Goal: Transaction & Acquisition: Book appointment/travel/reservation

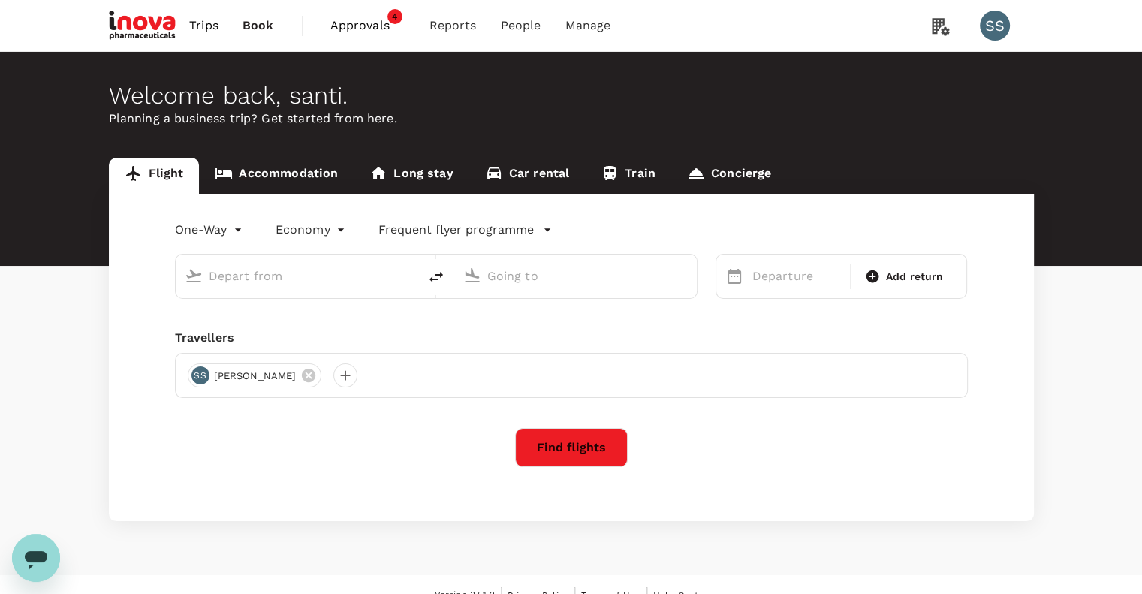
type input "roundtrip"
type input "Lisbon, Portugal (any)"
type input "Zurich, Switzerland (any)"
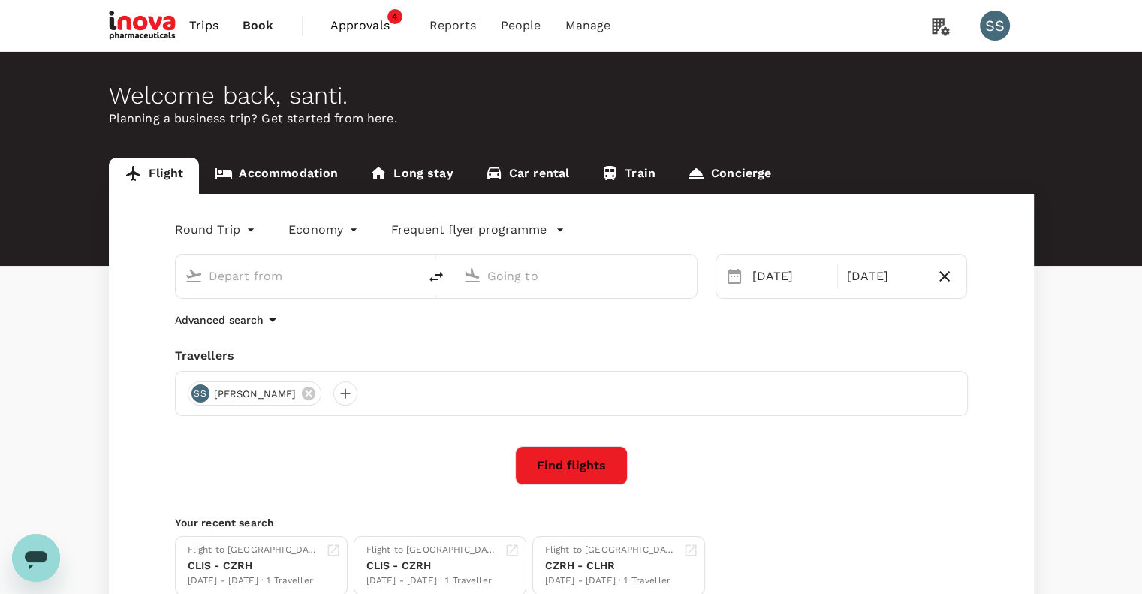
type input "Lisbon, Portugal (any)"
type input "Zurich, Switzerland (any)"
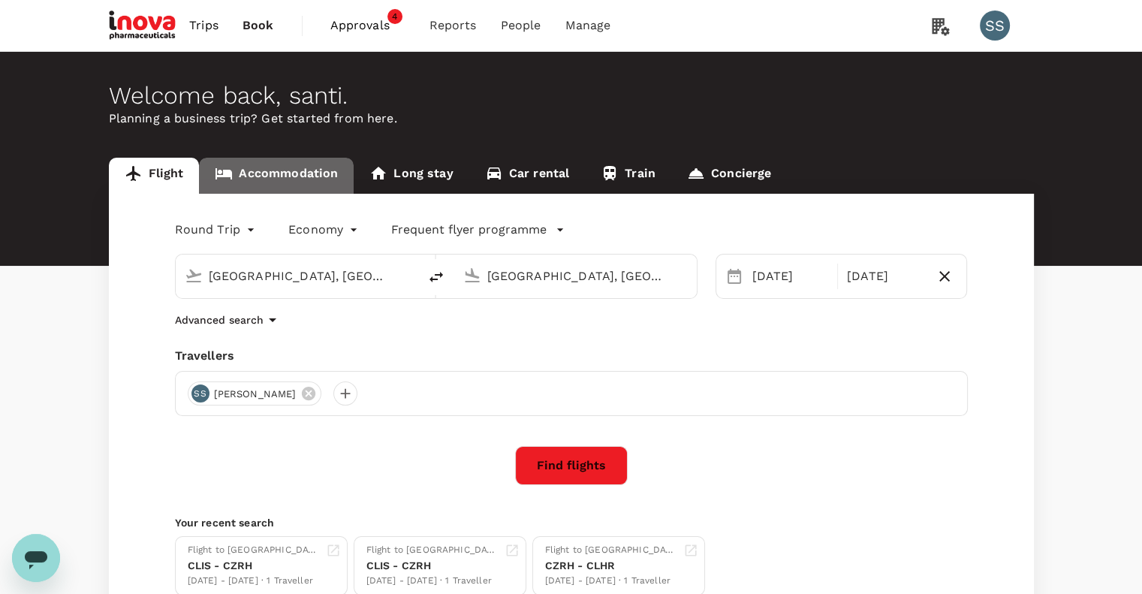
click at [309, 174] on link "Accommodation" at bounding box center [276, 176] width 155 height 36
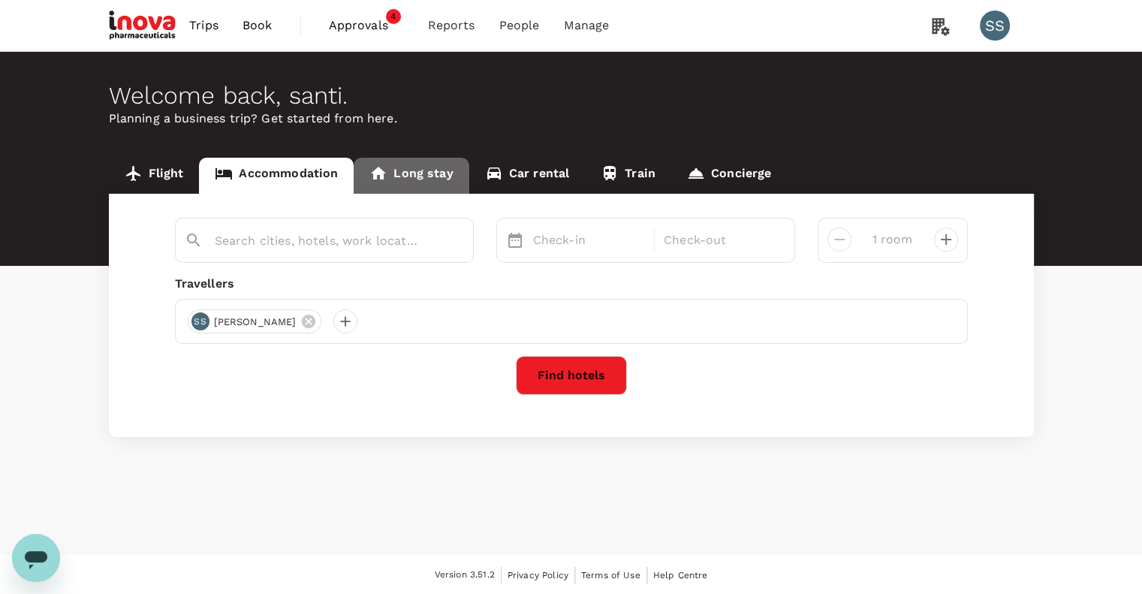
click at [421, 175] on link "Long stay" at bounding box center [411, 176] width 115 height 36
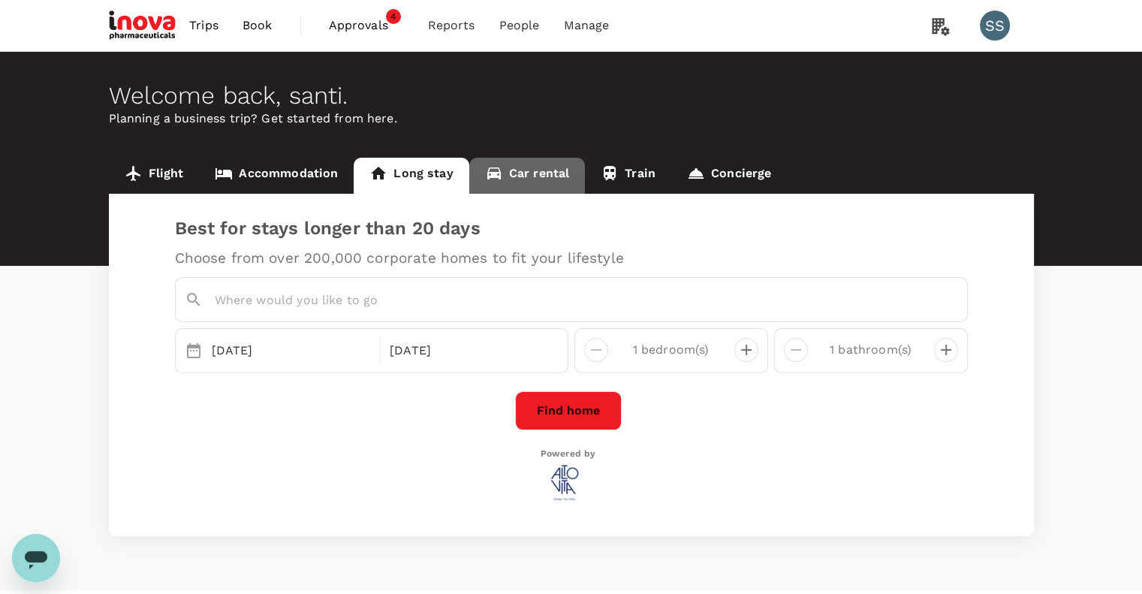
click at [521, 175] on link "Car rental" at bounding box center [527, 176] width 116 height 36
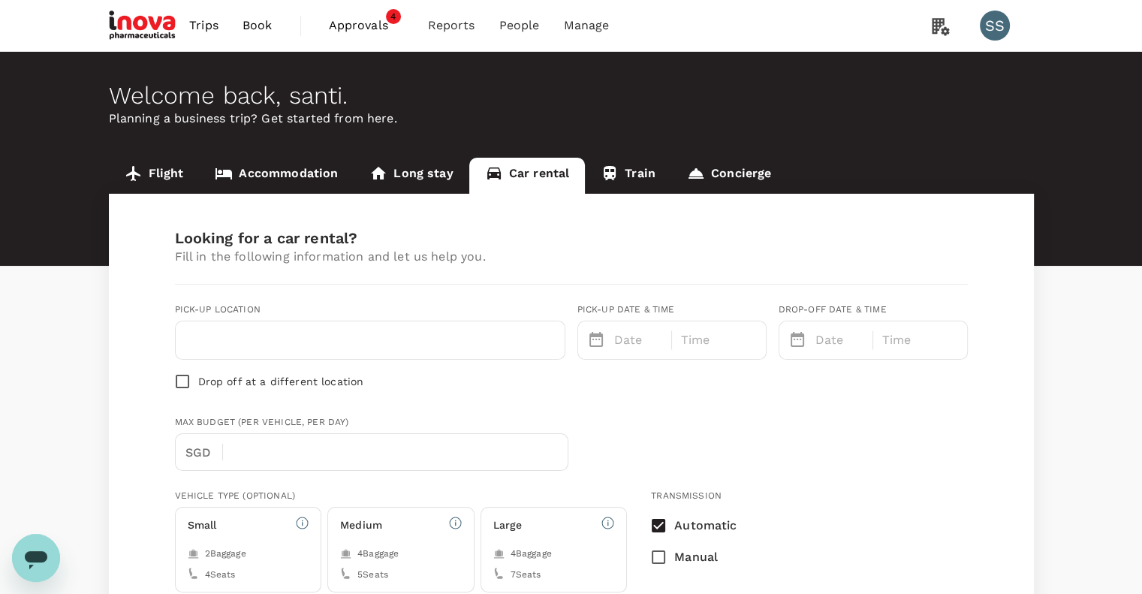
type input "Concierge booking - car-rental"
click at [624, 174] on link "Train" at bounding box center [628, 176] width 86 height 36
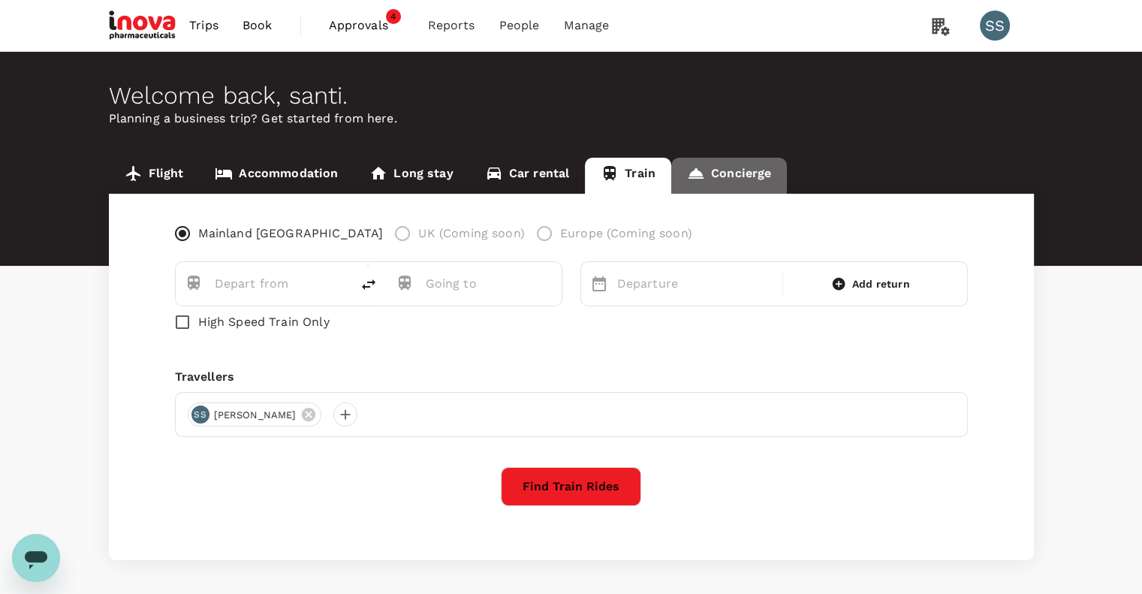
click at [714, 171] on link "Concierge" at bounding box center [729, 176] width 116 height 36
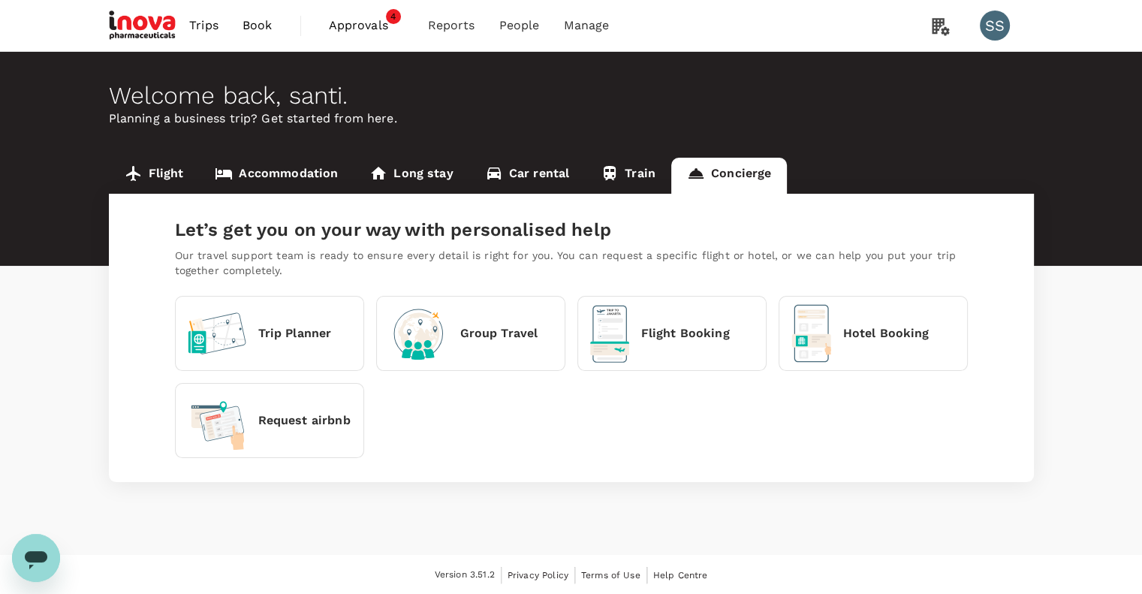
click at [161, 167] on link "Flight" at bounding box center [154, 176] width 91 height 36
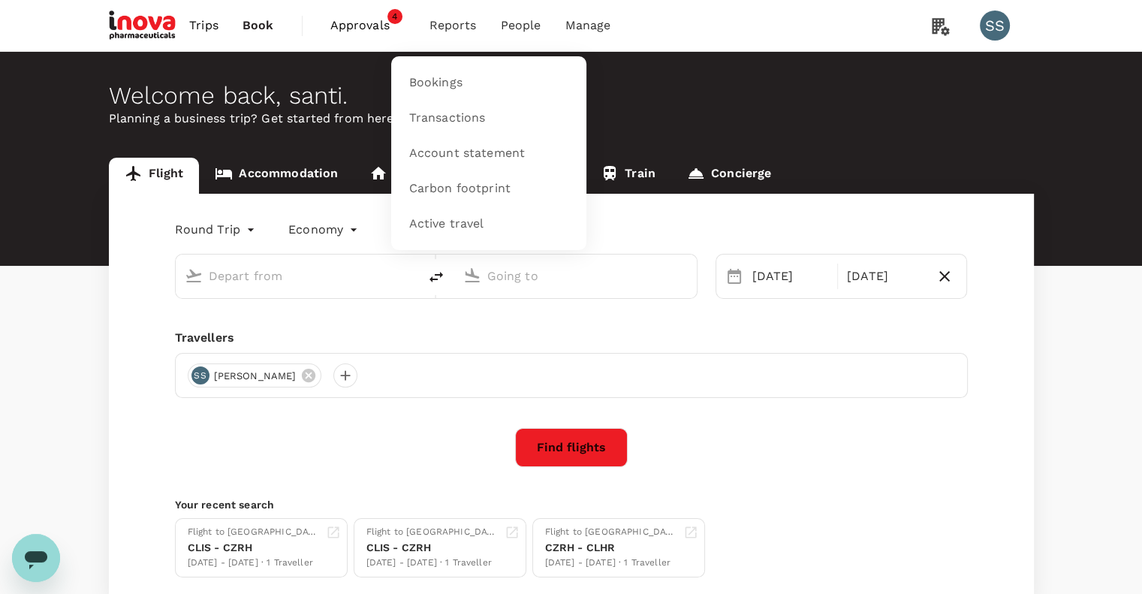
type input "Lisbon, Portugal (any)"
type input "Zurich, Switzerland (any)"
type input "Lisbon, Portugal (any)"
type input "Zurich, Switzerland (any)"
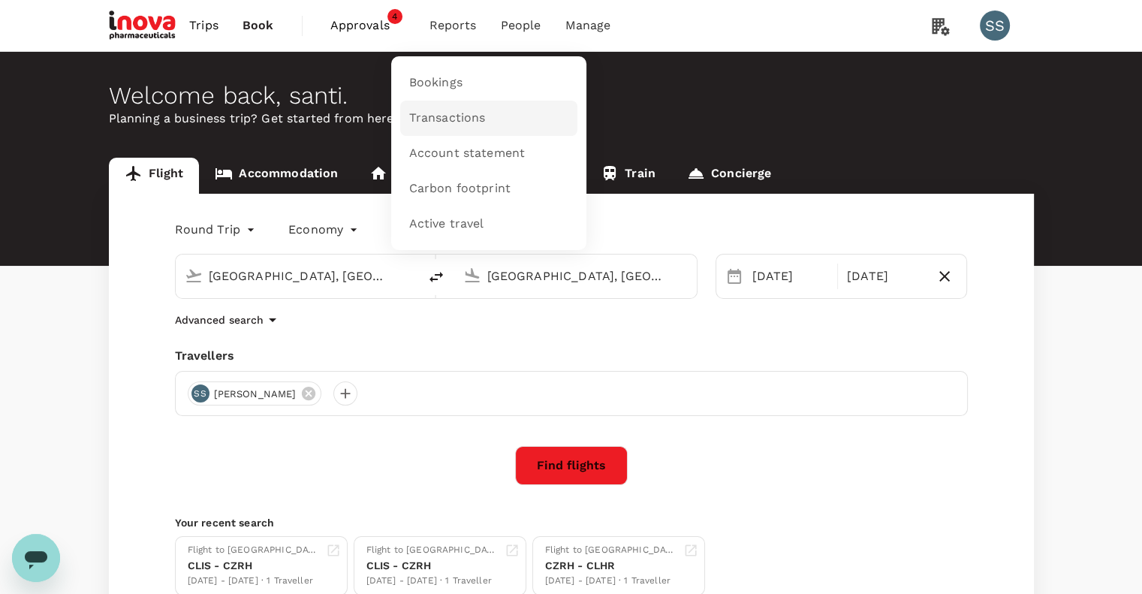
click at [440, 116] on span "Transactions" at bounding box center [447, 118] width 77 height 17
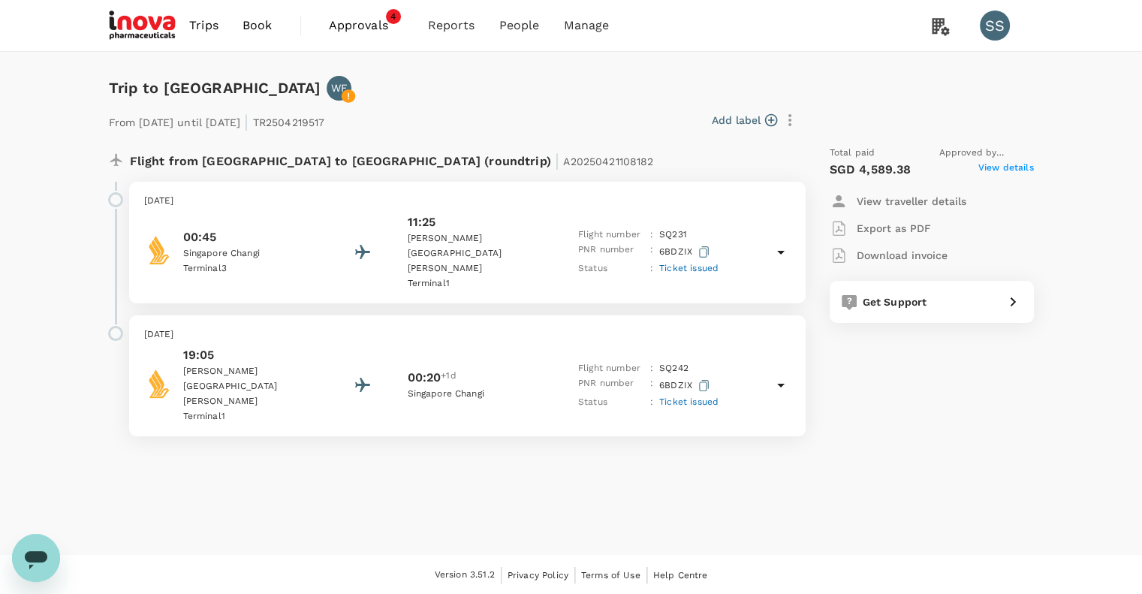
click at [215, 228] on p "00:45" at bounding box center [250, 237] width 135 height 18
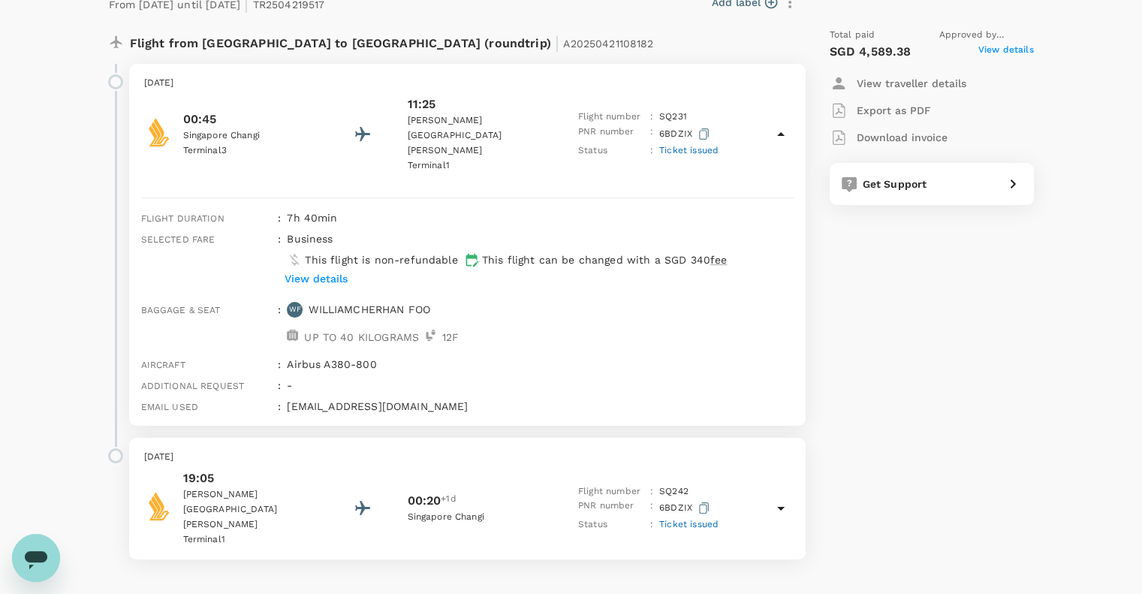
scroll to position [140, 0]
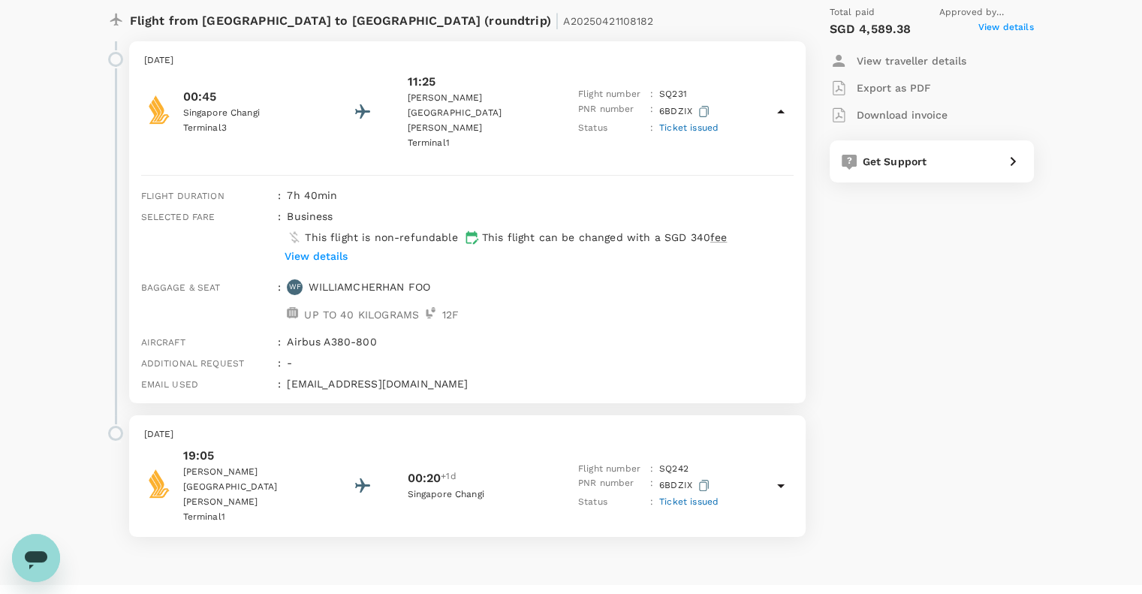
click at [211, 465] on p "[PERSON_NAME][GEOGRAPHIC_DATA][PERSON_NAME]" at bounding box center [250, 487] width 135 height 45
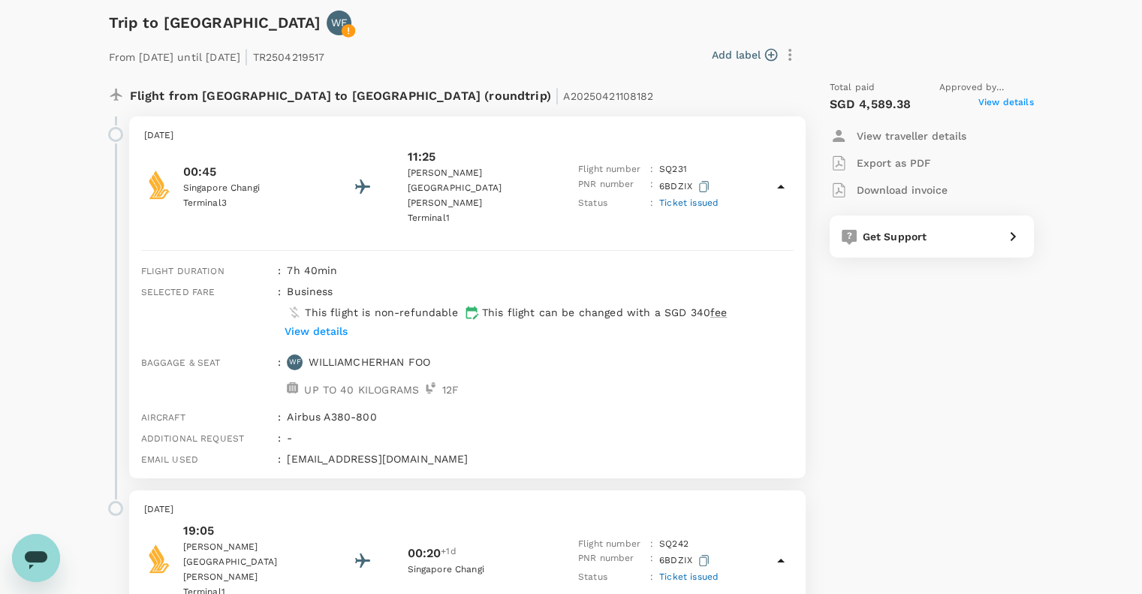
scroll to position [0, 0]
